Goal: Information Seeking & Learning: Learn about a topic

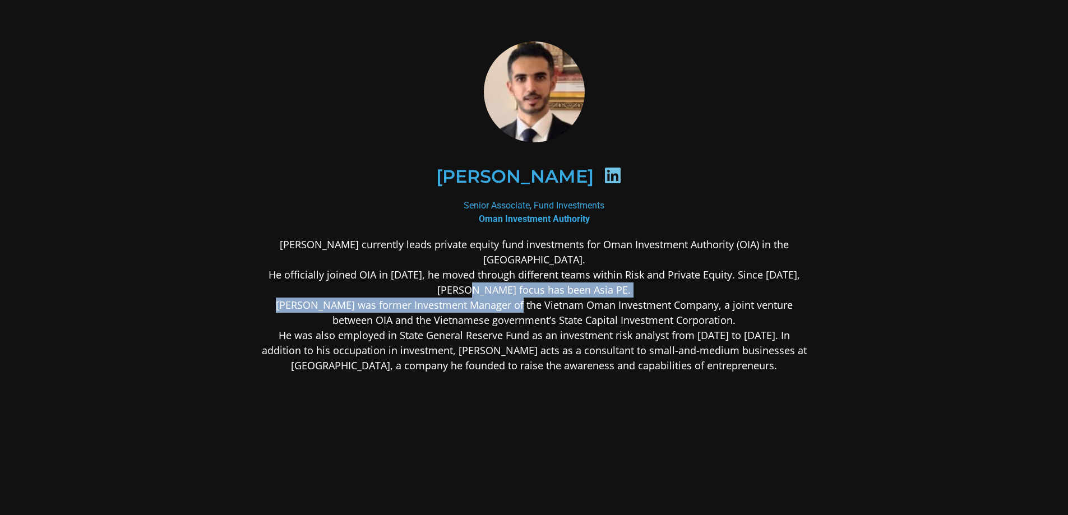
drag, startPoint x: 513, startPoint y: 285, endPoint x: 513, endPoint y: 307, distance: 21.3
click at [513, 307] on p "[PERSON_NAME] currently leads private equity fund investments for Oman Investme…" at bounding box center [534, 305] width 545 height 136
drag, startPoint x: 513, startPoint y: 308, endPoint x: 493, endPoint y: 289, distance: 27.7
click at [493, 289] on p "[PERSON_NAME] currently leads private equity fund investments for Oman Investme…" at bounding box center [534, 305] width 545 height 136
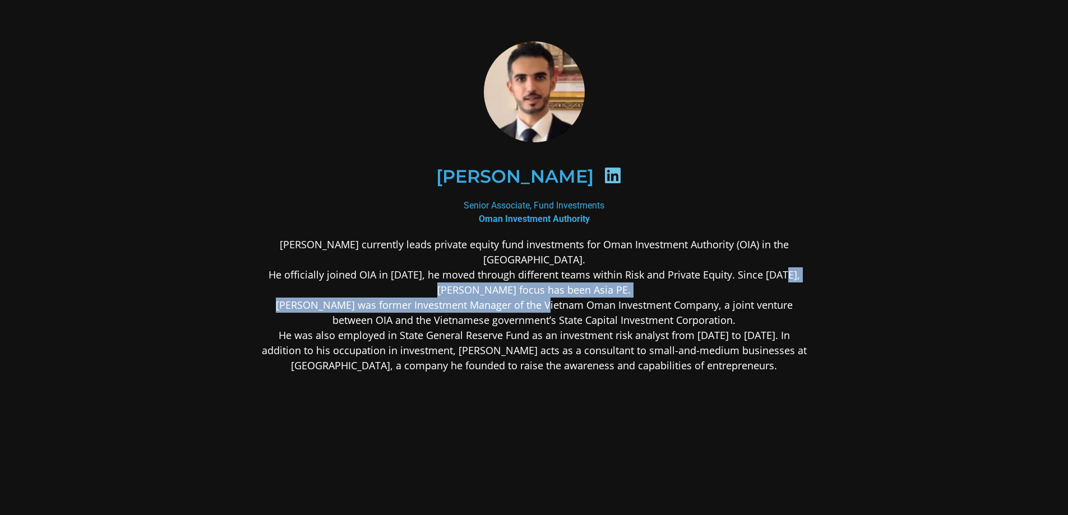
click at [493, 289] on p "[PERSON_NAME] currently leads private equity fund investments for Oman Investme…" at bounding box center [534, 305] width 545 height 136
drag, startPoint x: 498, startPoint y: 287, endPoint x: 509, endPoint y: 312, distance: 27.8
click at [509, 312] on p "[PERSON_NAME] currently leads private equity fund investments for Oman Investme…" at bounding box center [534, 305] width 545 height 136
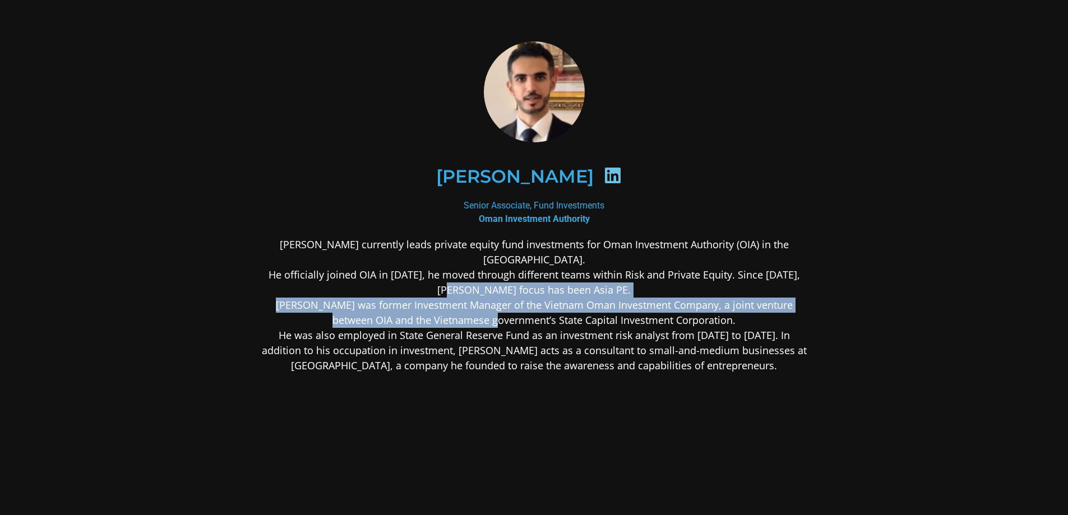
click at [509, 312] on p "[PERSON_NAME] currently leads private equity fund investments for Oman Investme…" at bounding box center [534, 305] width 545 height 136
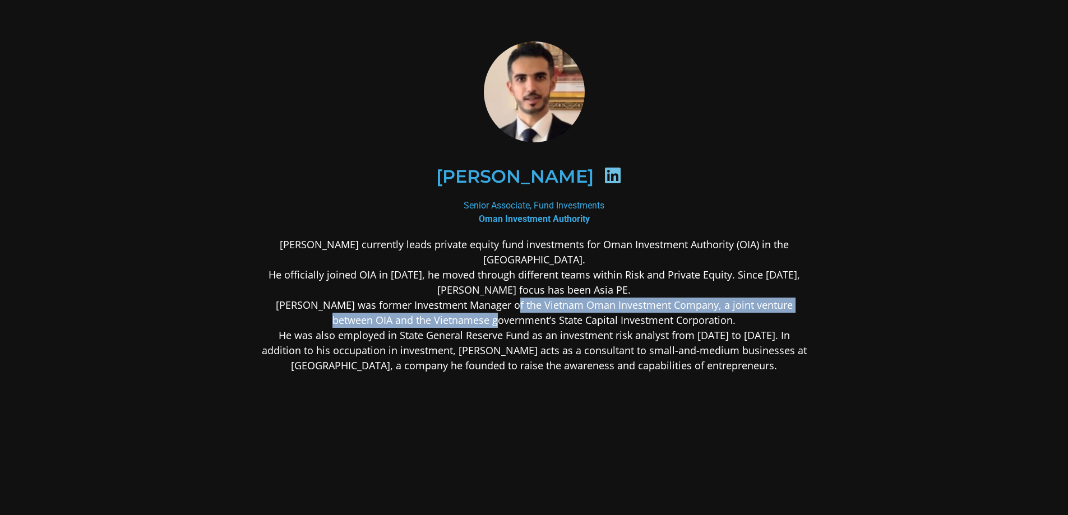
drag, startPoint x: 509, startPoint y: 312, endPoint x: 509, endPoint y: 300, distance: 12.3
click at [509, 300] on p "[PERSON_NAME] currently leads private equity fund investments for Oman Investme…" at bounding box center [534, 305] width 545 height 136
drag, startPoint x: 509, startPoint y: 300, endPoint x: 511, endPoint y: 316, distance: 16.3
click at [511, 316] on p "[PERSON_NAME] currently leads private equity fund investments for Oman Investme…" at bounding box center [534, 305] width 545 height 136
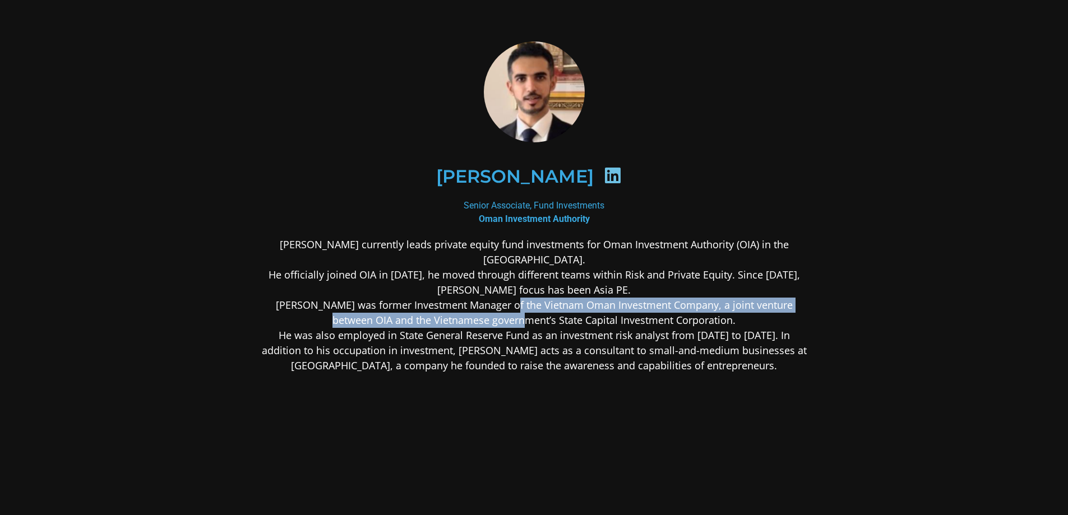
click at [511, 316] on p "[PERSON_NAME] currently leads private equity fund investments for Oman Investme…" at bounding box center [534, 305] width 545 height 136
drag, startPoint x: 511, startPoint y: 316, endPoint x: 506, endPoint y: 302, distance: 14.9
click at [506, 302] on p "[PERSON_NAME] currently leads private equity fund investments for Oman Investme…" at bounding box center [534, 305] width 545 height 136
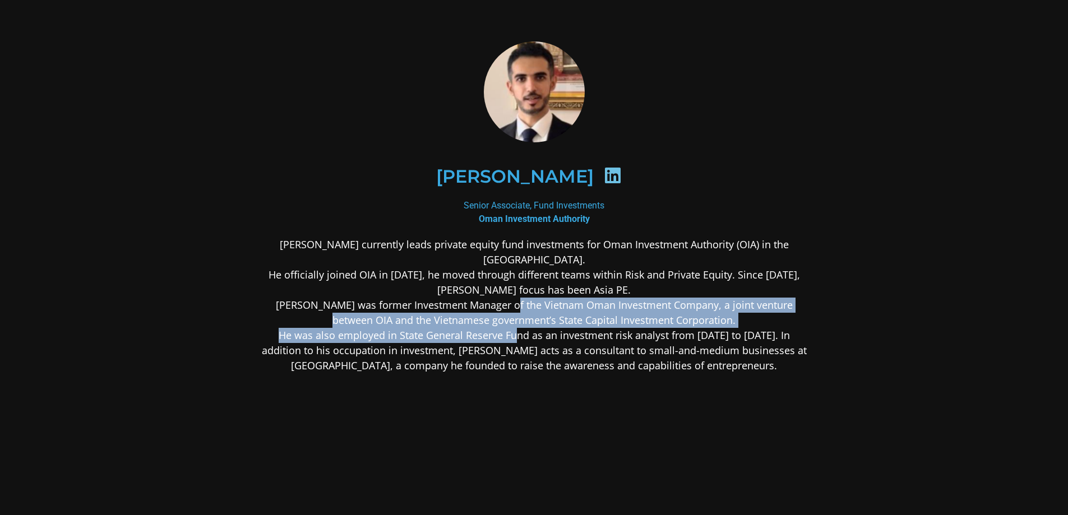
drag, startPoint x: 506, startPoint y: 302, endPoint x: 506, endPoint y: 341, distance: 39.2
click at [506, 341] on p "[PERSON_NAME] currently leads private equity fund investments for Oman Investme…" at bounding box center [534, 305] width 545 height 136
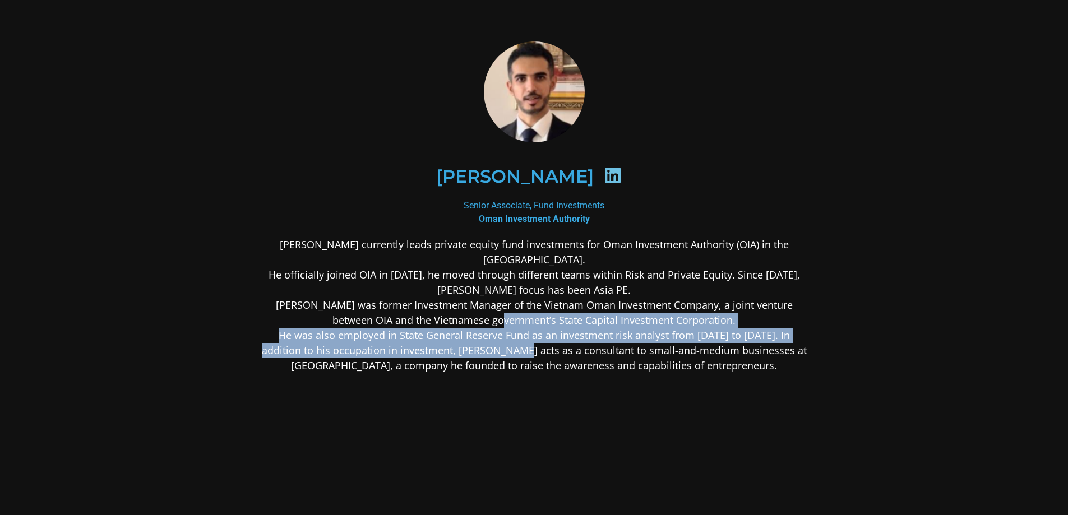
drag, startPoint x: 516, startPoint y: 347, endPoint x: 516, endPoint y: 318, distance: 29.1
click at [516, 318] on p "[PERSON_NAME] currently leads private equity fund investments for Oman Investme…" at bounding box center [534, 305] width 545 height 136
click at [516, 315] on p "[PERSON_NAME] currently leads private equity fund investments for Oman Investme…" at bounding box center [534, 305] width 545 height 136
drag, startPoint x: 516, startPoint y: 312, endPoint x: 514, endPoint y: 350, distance: 37.6
click at [514, 349] on p "[PERSON_NAME] currently leads private equity fund investments for Oman Investme…" at bounding box center [534, 305] width 545 height 136
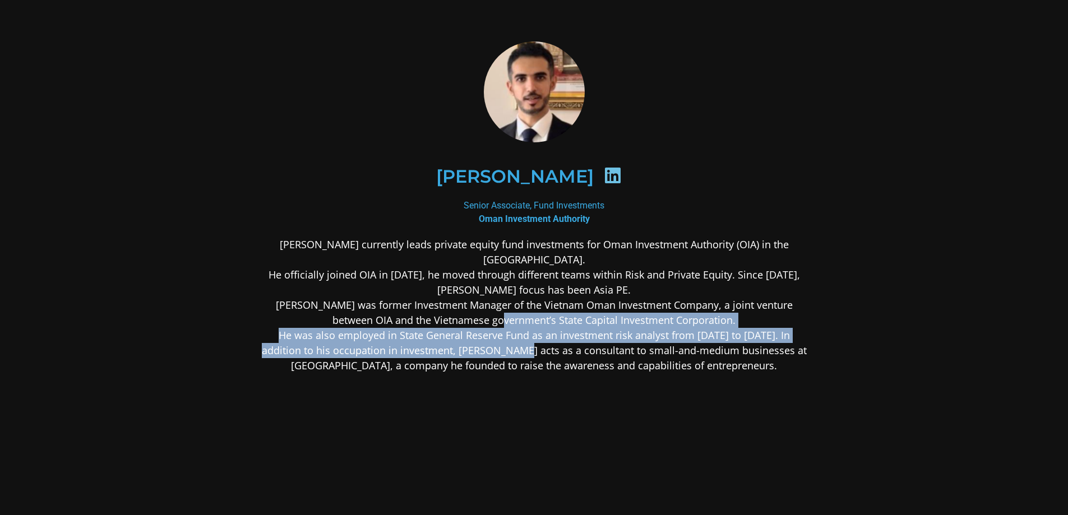
click at [514, 350] on p "[PERSON_NAME] currently leads private equity fund investments for Oman Investme…" at bounding box center [534, 305] width 545 height 136
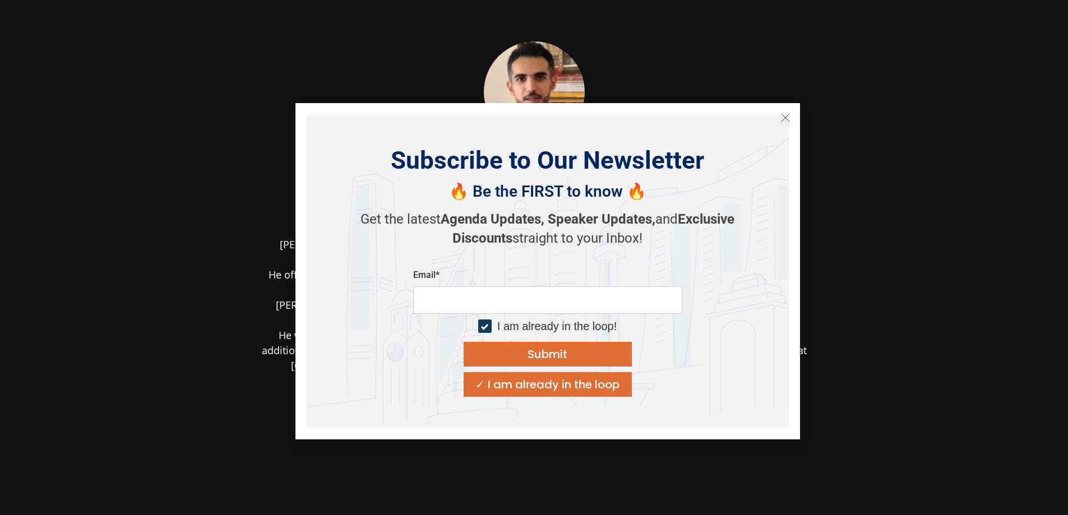
drag, startPoint x: 514, startPoint y: 346, endPoint x: 514, endPoint y: 340, distance: 6.7
